Goal: Task Accomplishment & Management: Complete application form

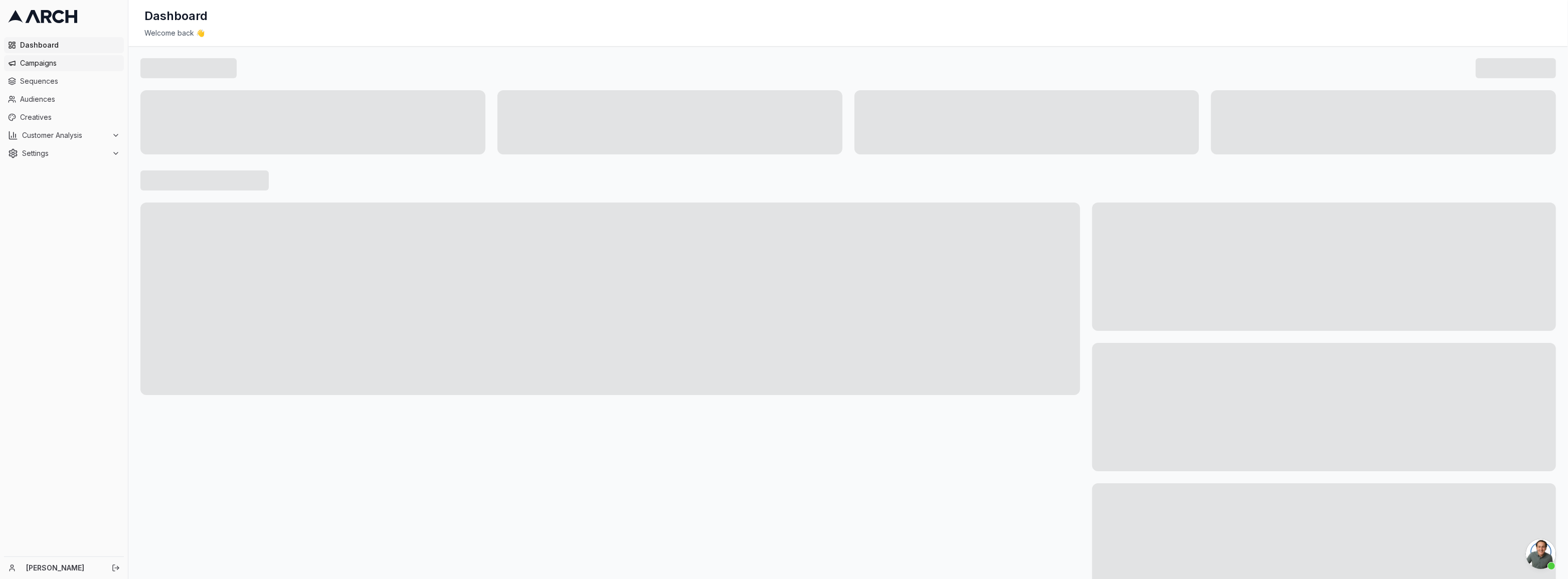
click at [55, 74] on link "Sequences" at bounding box center [64, 81] width 120 height 16
click at [55, 66] on span "Campaigns" at bounding box center [70, 63] width 100 height 10
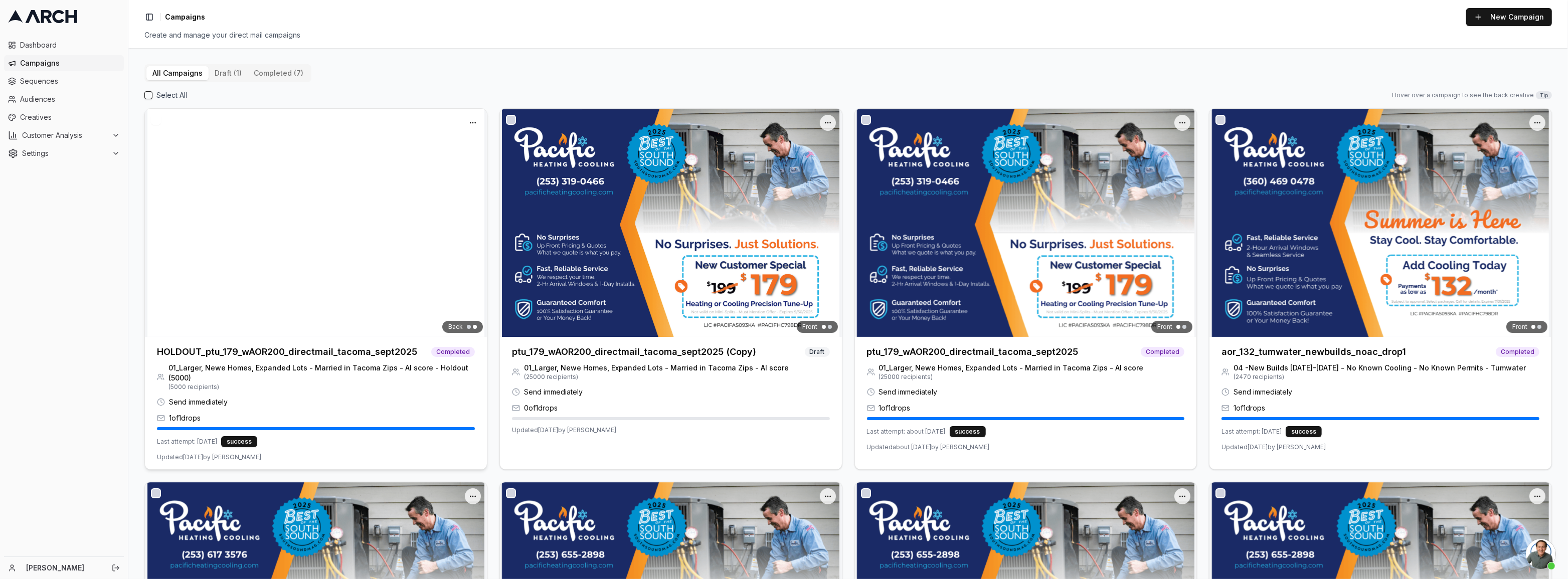
click at [323, 306] on img at bounding box center [316, 223] width 342 height 228
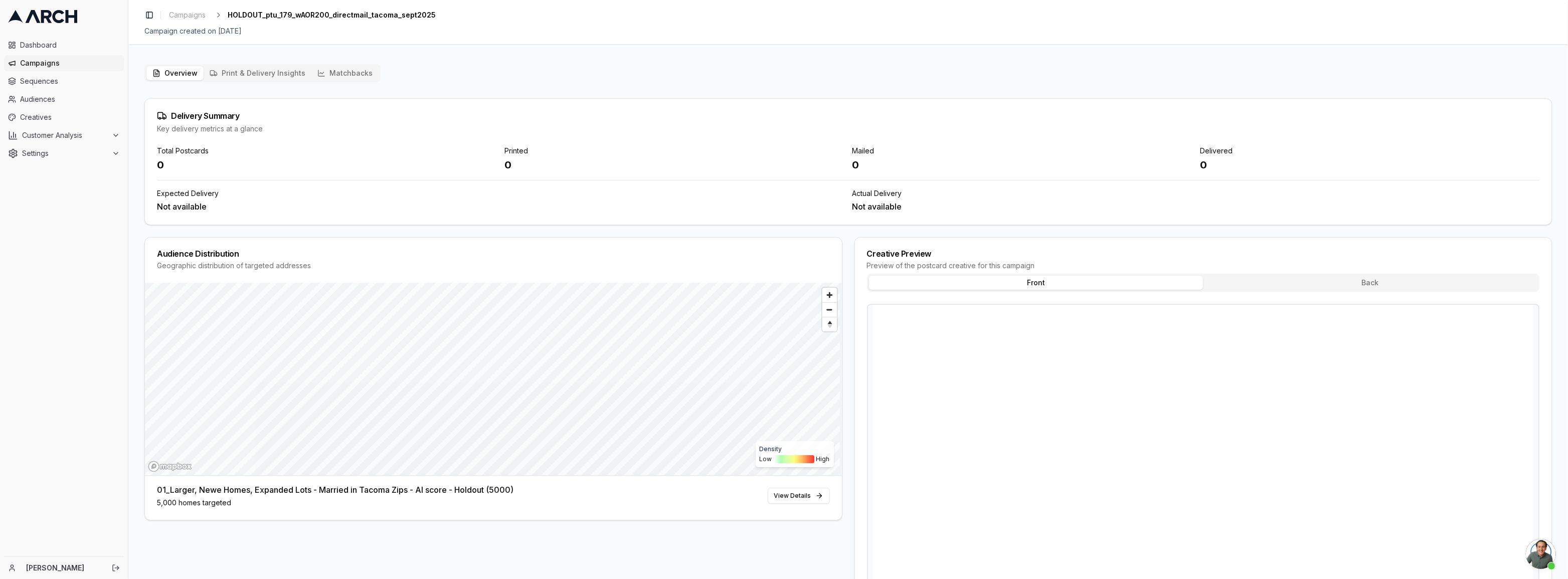
click at [369, 66] on button "Matchbacks" at bounding box center [345, 73] width 67 height 14
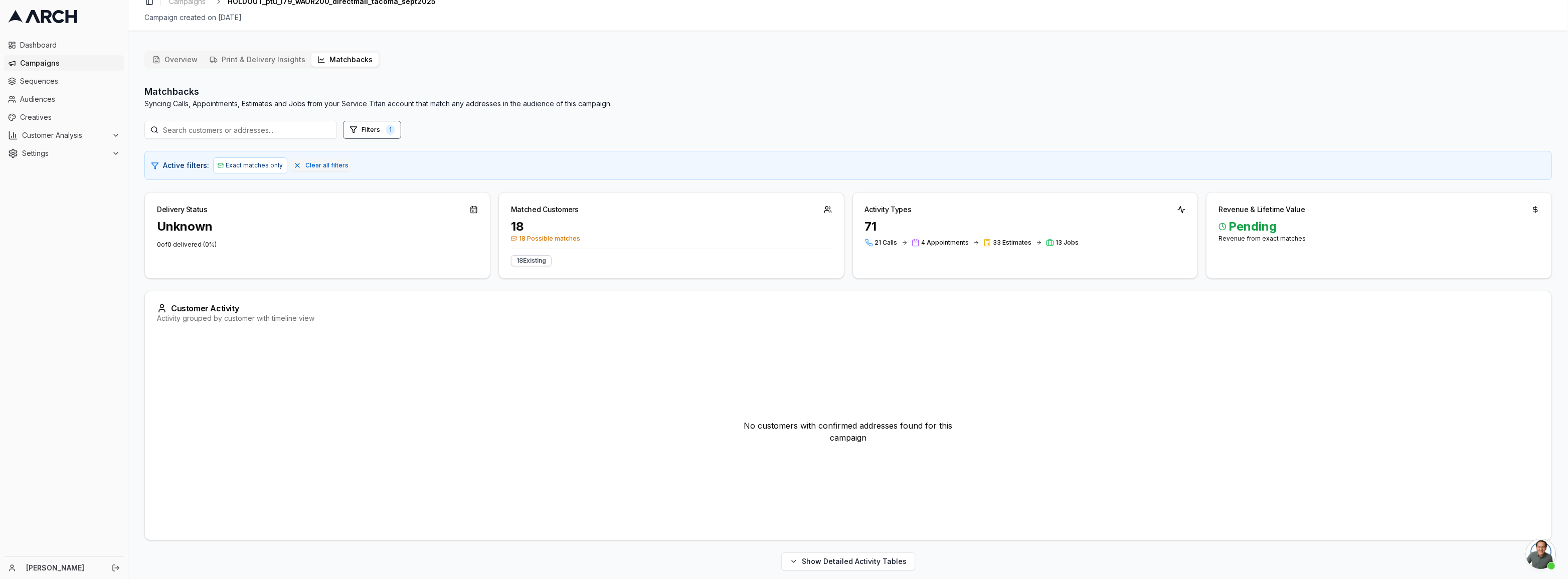
scroll to position [20, 0]
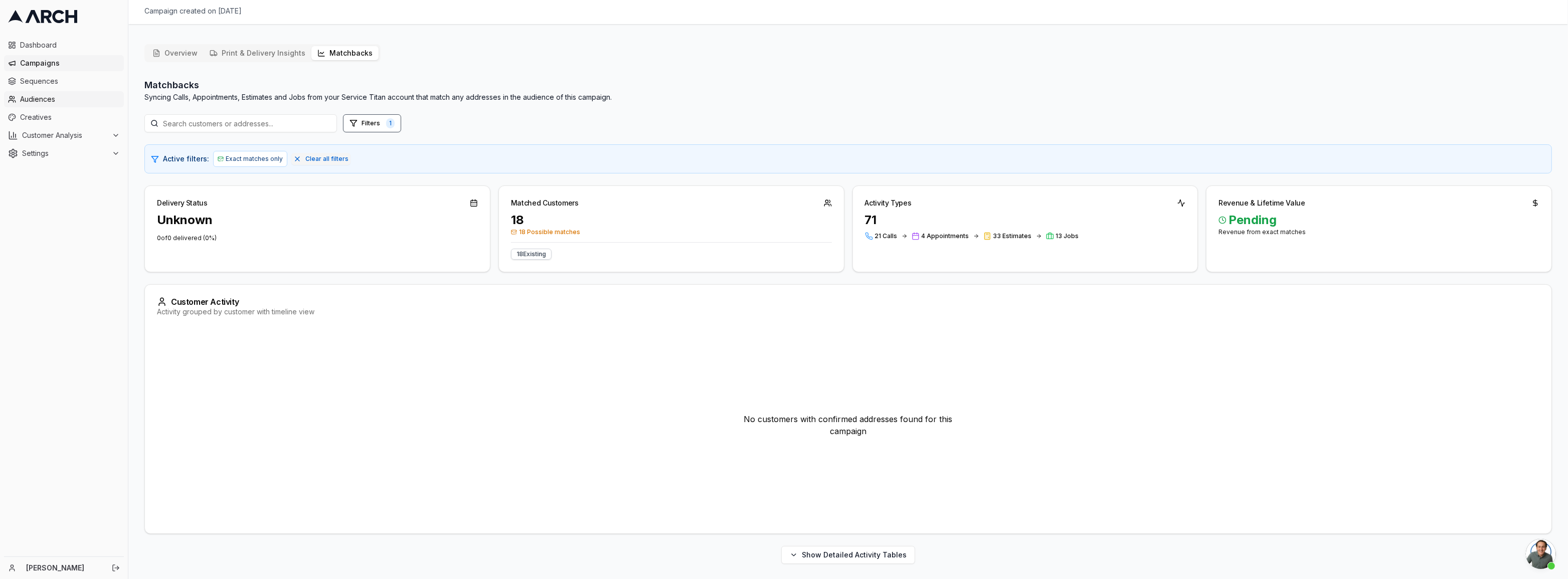
click at [39, 99] on span "Audiences" at bounding box center [70, 99] width 100 height 10
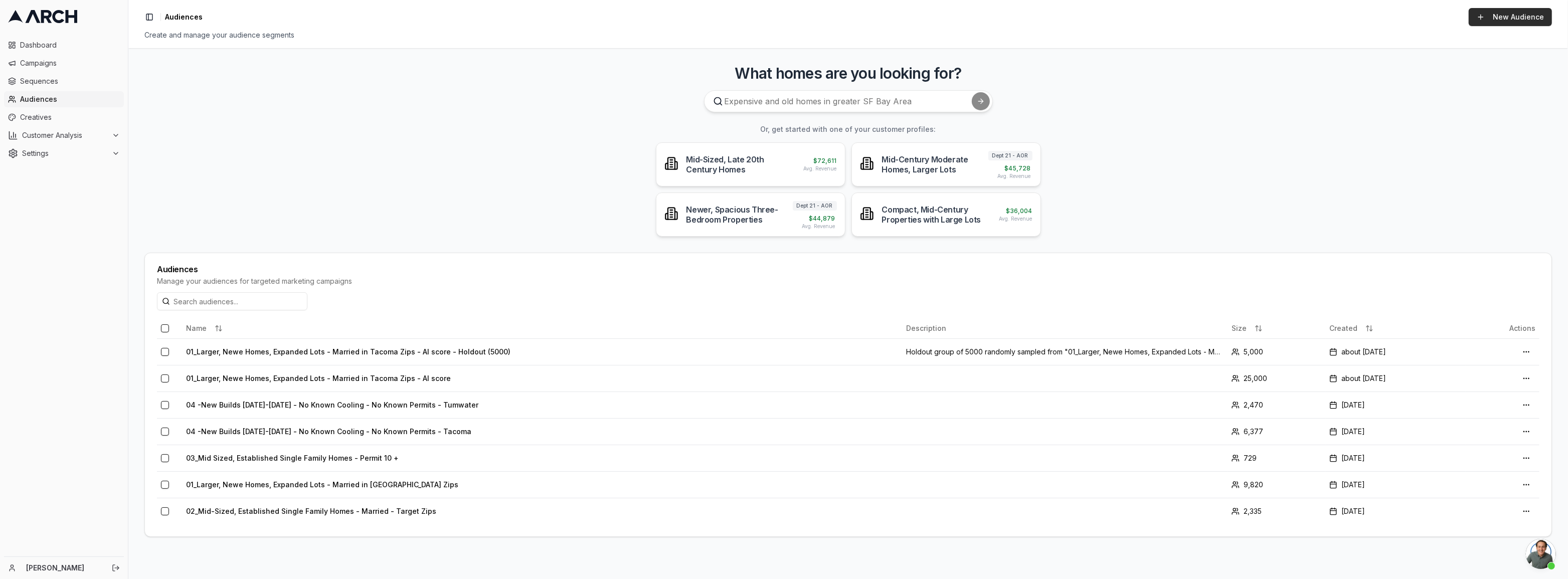
click at [1485, 10] on link "New Audience" at bounding box center [1510, 17] width 83 height 18
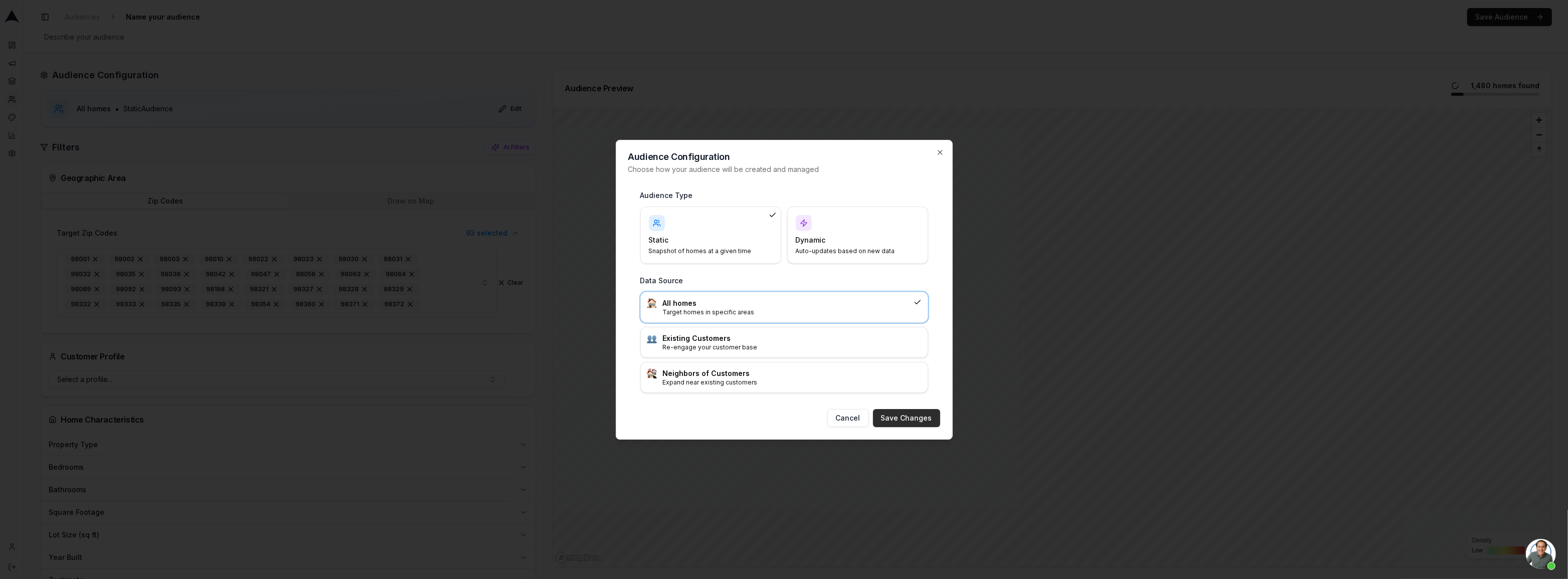
click at [912, 419] on button "Save Changes" at bounding box center [906, 418] width 67 height 18
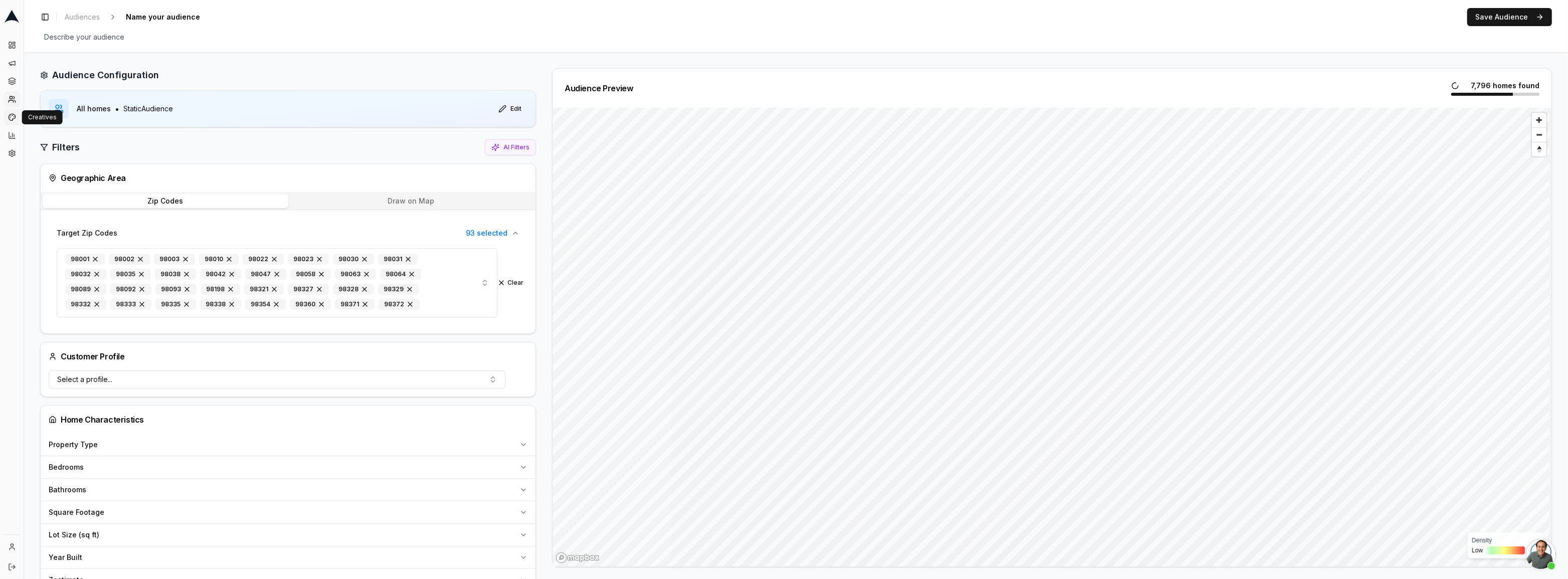
click at [9, 115] on icon at bounding box center [12, 117] width 8 height 8
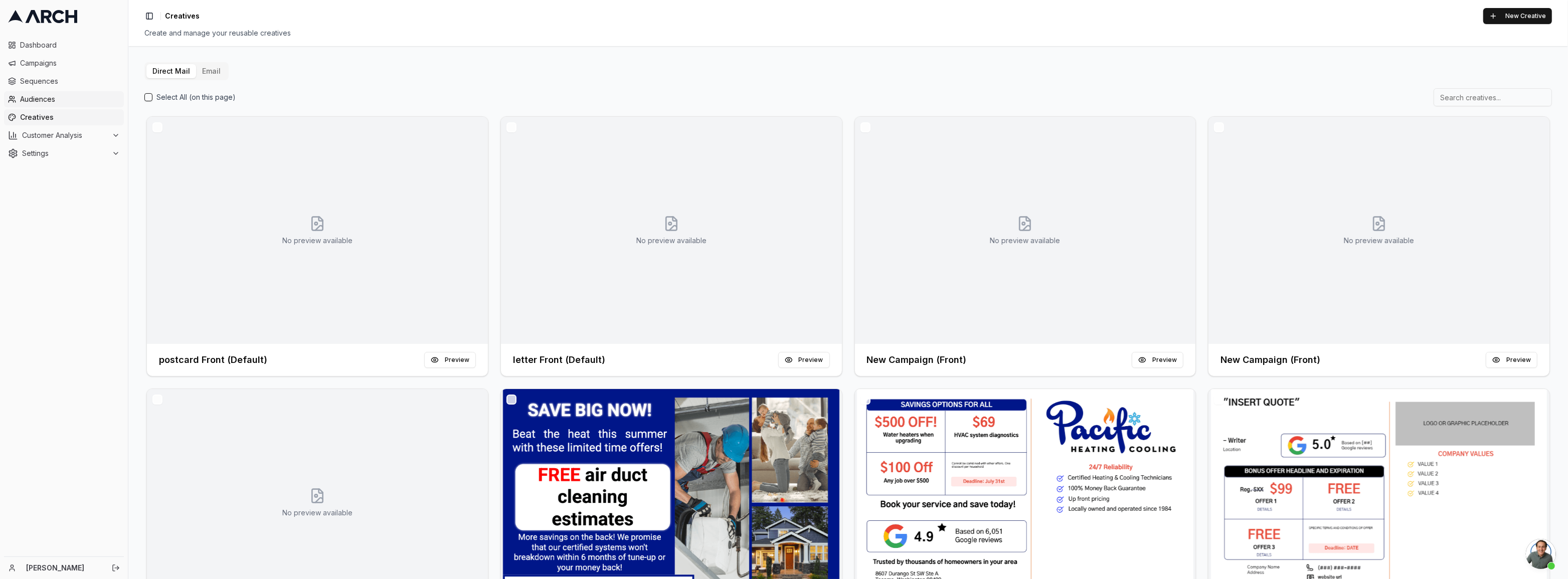
click at [28, 100] on span "Audiences" at bounding box center [70, 99] width 100 height 10
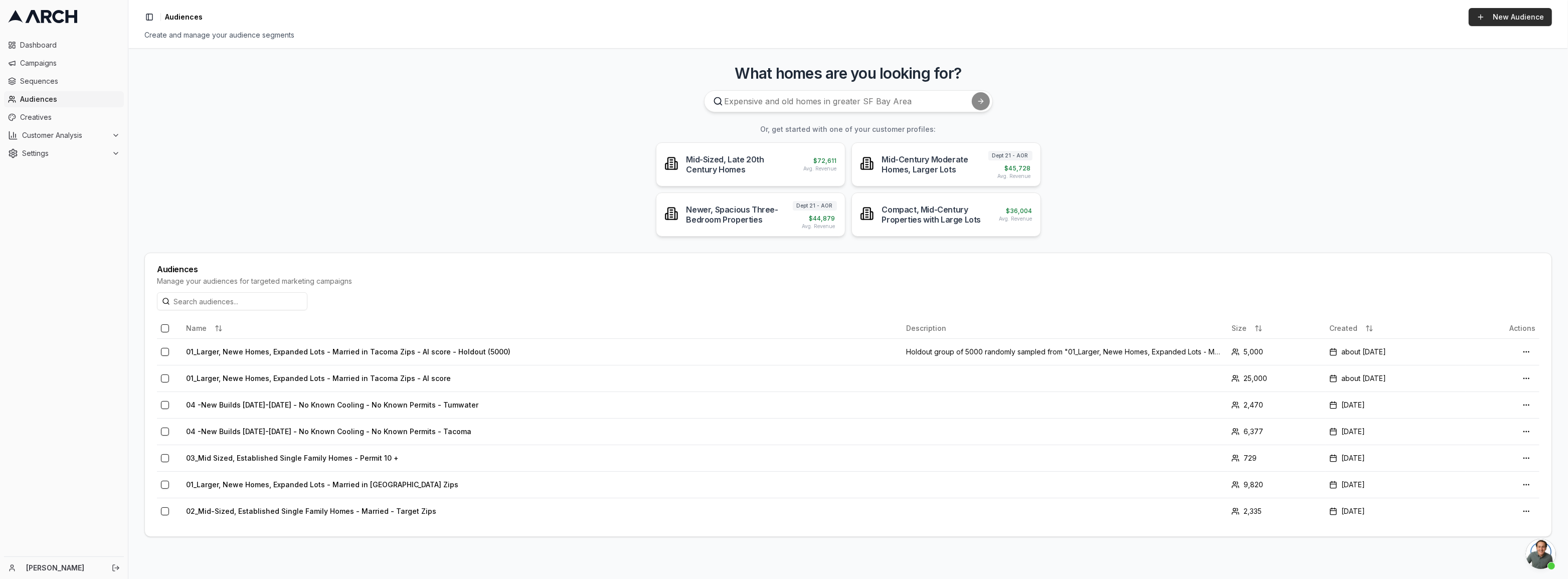
click at [1501, 13] on link "New Audience" at bounding box center [1510, 17] width 83 height 18
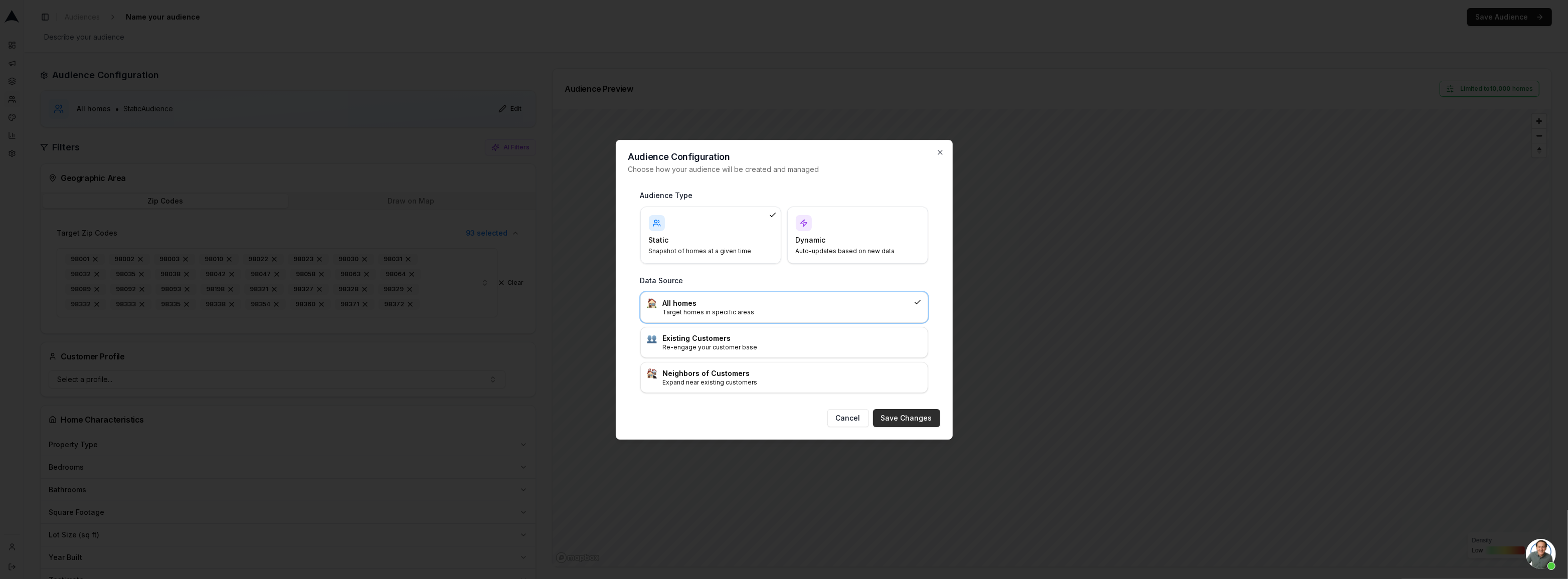
click at [931, 423] on button "Save Changes" at bounding box center [906, 418] width 67 height 18
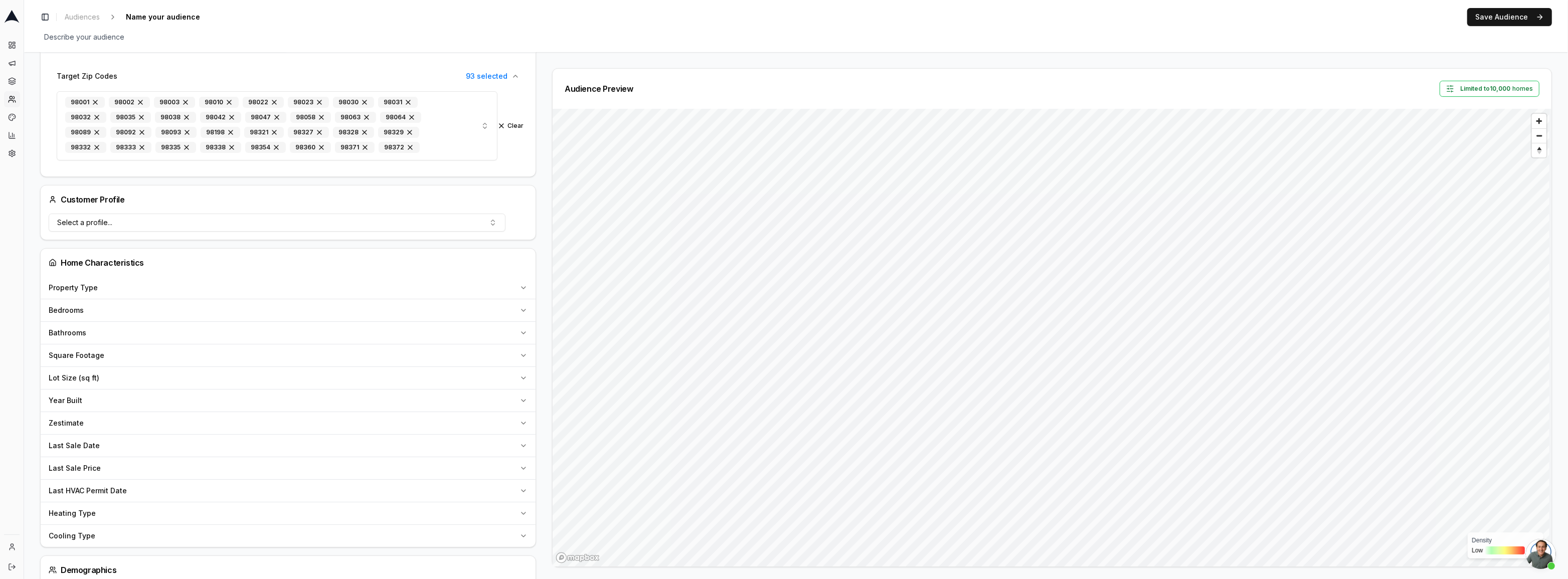
scroll to position [182, 0]
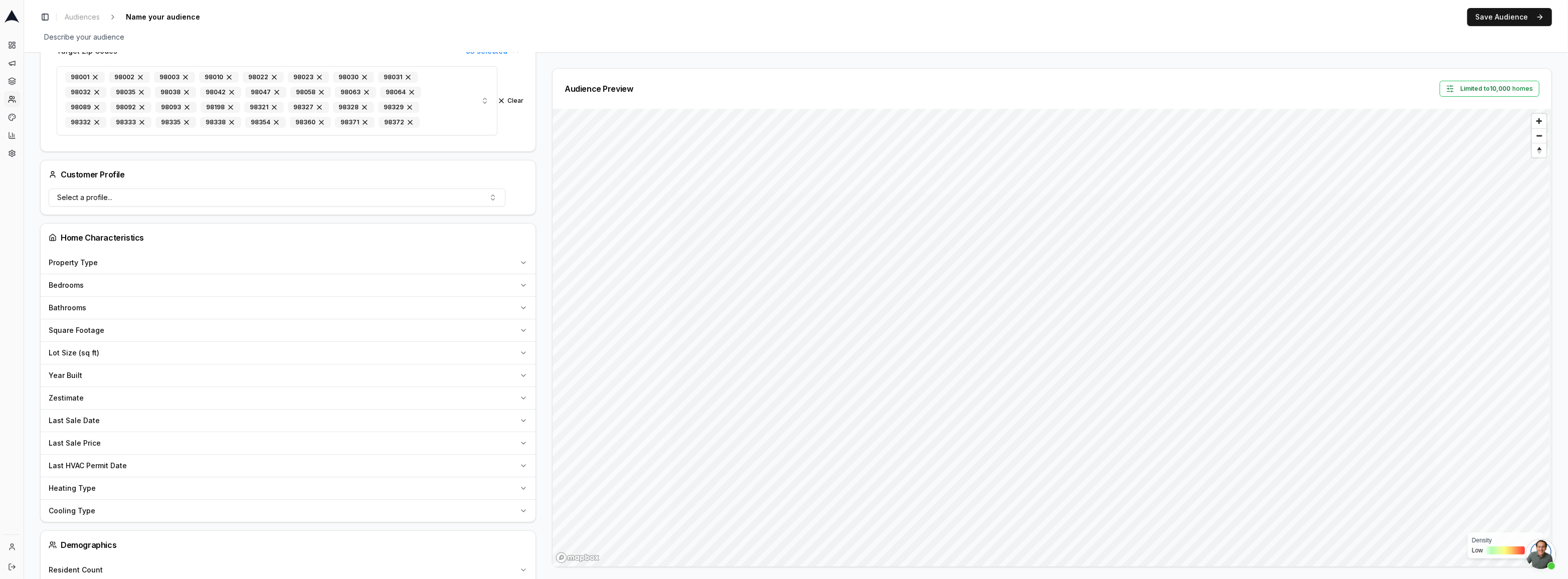
click at [124, 419] on div "Last Sale Date" at bounding box center [282, 421] width 467 height 10
click at [100, 437] on button "Pick a date" at bounding box center [277, 445] width 457 height 18
click at [235, 293] on button "Go to previous month" at bounding box center [229, 294] width 14 height 14
click at [235, 293] on th "Su" at bounding box center [228, 292] width 16 height 10
click at [233, 272] on button "Go to previous month" at bounding box center [229, 274] width 14 height 14
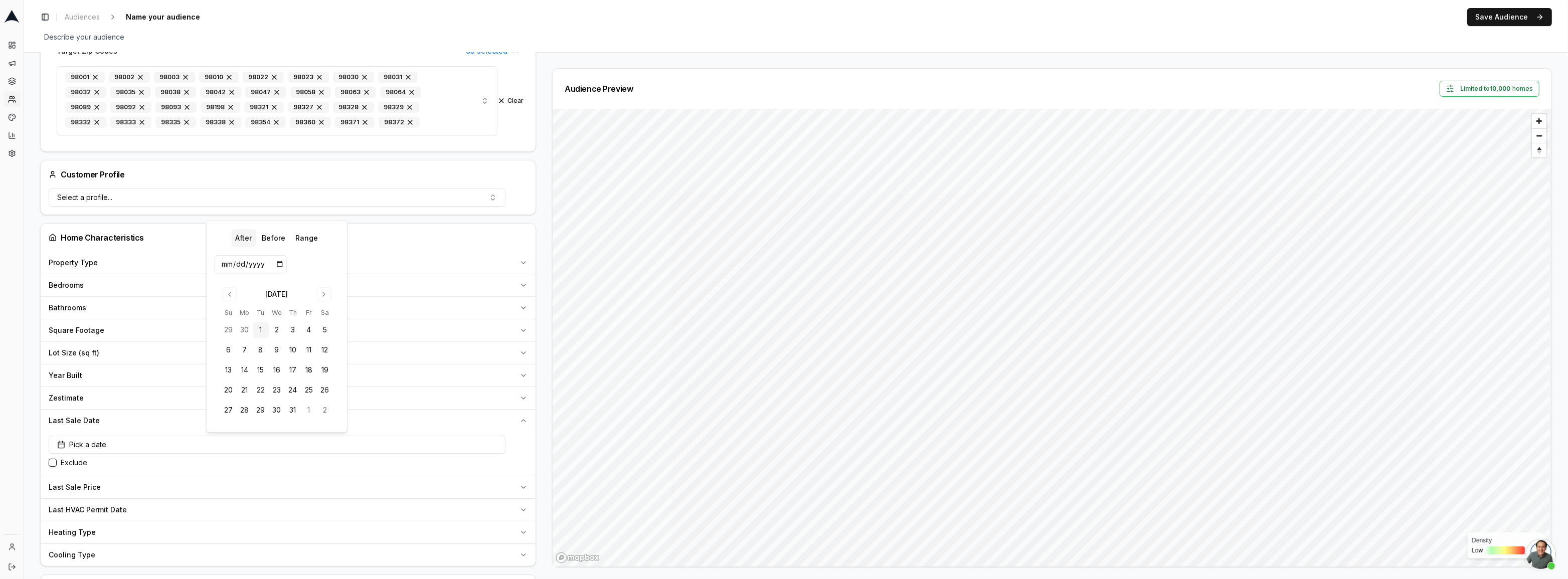
click at [259, 327] on button "1" at bounding box center [261, 330] width 16 height 16
type input "[DATE]"
drag, startPoint x: 16, startPoint y: 203, endPoint x: 65, endPoint y: 197, distance: 49.4
click at [16, 203] on div "Dashboard Campaigns Sequences Audiences Creatives Customer Analysis Settings" at bounding box center [12, 284] width 24 height 502
click at [1539, 152] on span "Reset bearing to north" at bounding box center [1539, 150] width 17 height 12
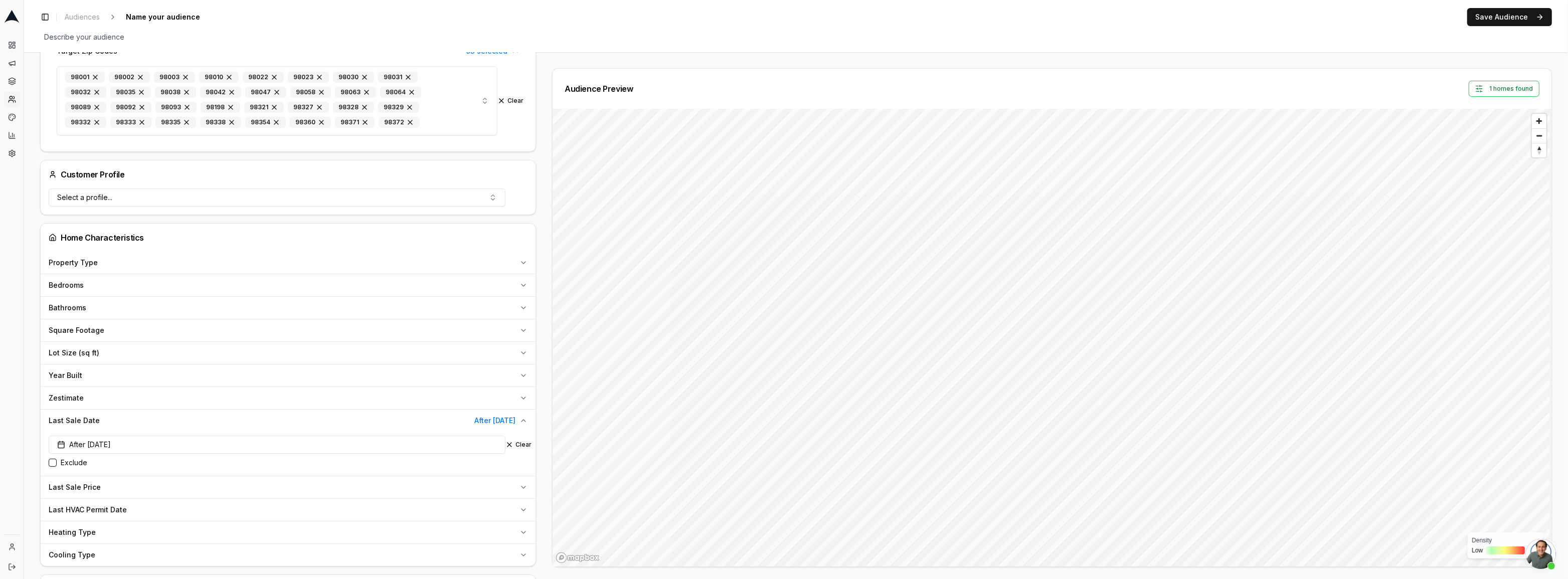
click at [466, 432] on div "After [DATE] Clear Exclude" at bounding box center [288, 454] width 495 height 44
click at [482, 418] on span "After [DATE]" at bounding box center [495, 421] width 41 height 10
click at [164, 421] on div "Last Sale Date After [DATE]" at bounding box center [282, 421] width 467 height 10
click at [184, 444] on button "After [DATE]" at bounding box center [277, 445] width 457 height 18
click at [250, 239] on button "After" at bounding box center [243, 238] width 24 height 18
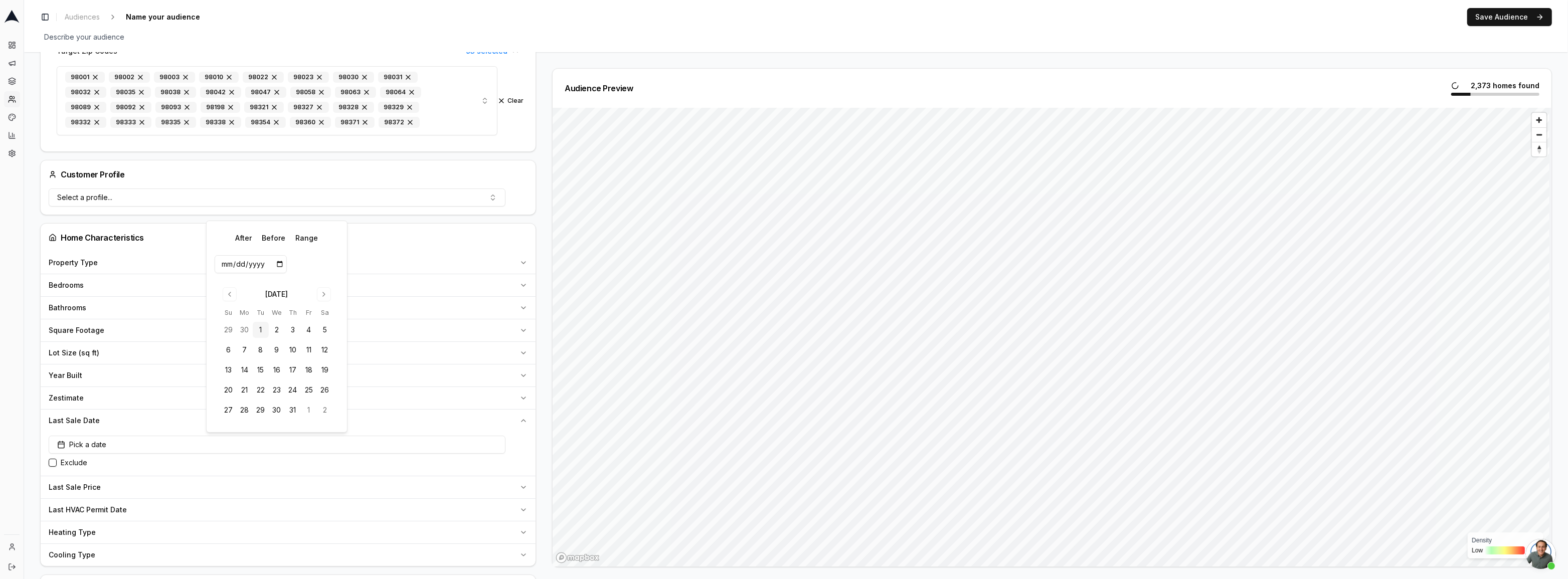
click at [265, 329] on tr "29 30 1 2 3 4 5" at bounding box center [276, 330] width 113 height 16
click at [262, 329] on button "1" at bounding box center [261, 330] width 16 height 16
click at [261, 330] on button "1" at bounding box center [261, 330] width 16 height 16
click at [260, 326] on button "1" at bounding box center [261, 330] width 16 height 16
click at [245, 262] on input "date" at bounding box center [251, 264] width 72 height 18
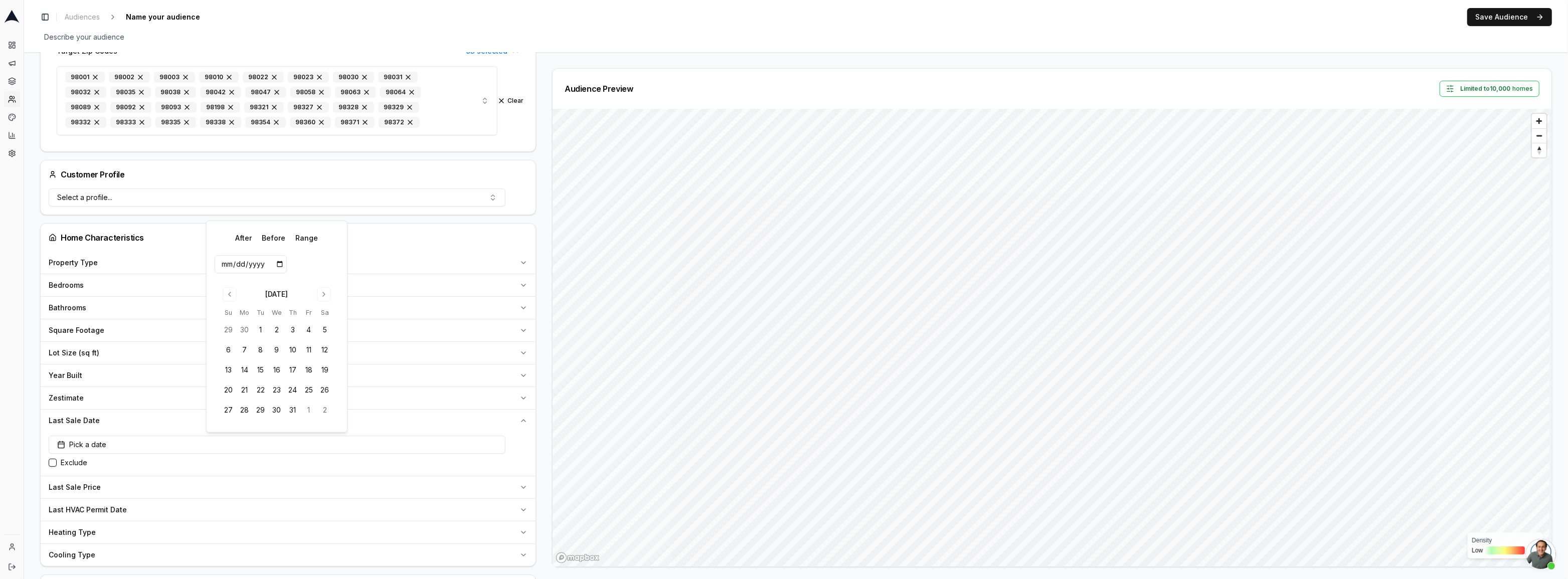
click at [245, 262] on input "date" at bounding box center [251, 264] width 72 height 18
click at [1556, 83] on div "Audience Configuration All homes • Static Audience Edit Filters AI Filters Geog…" at bounding box center [796, 391] width 1544 height 1042
